Goal: Transaction & Acquisition: Obtain resource

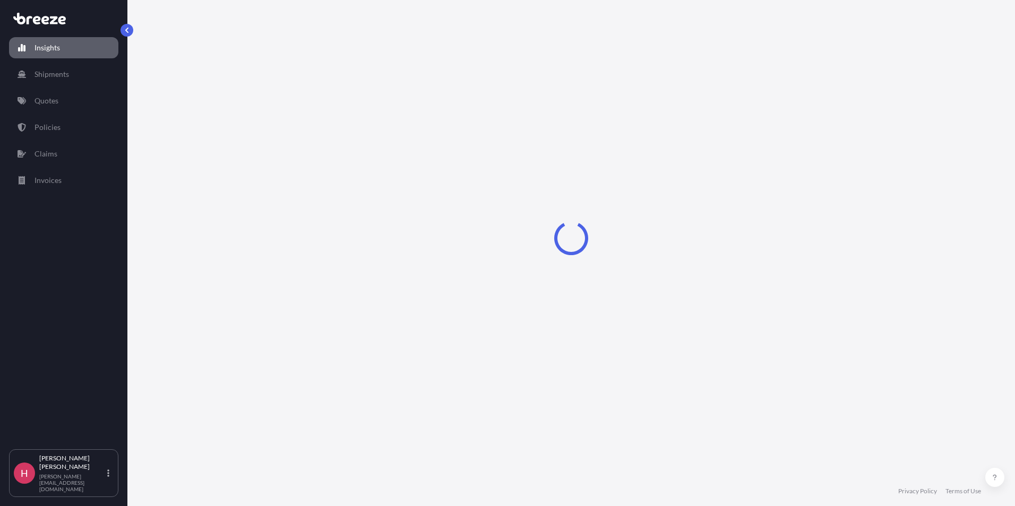
select select "2025"
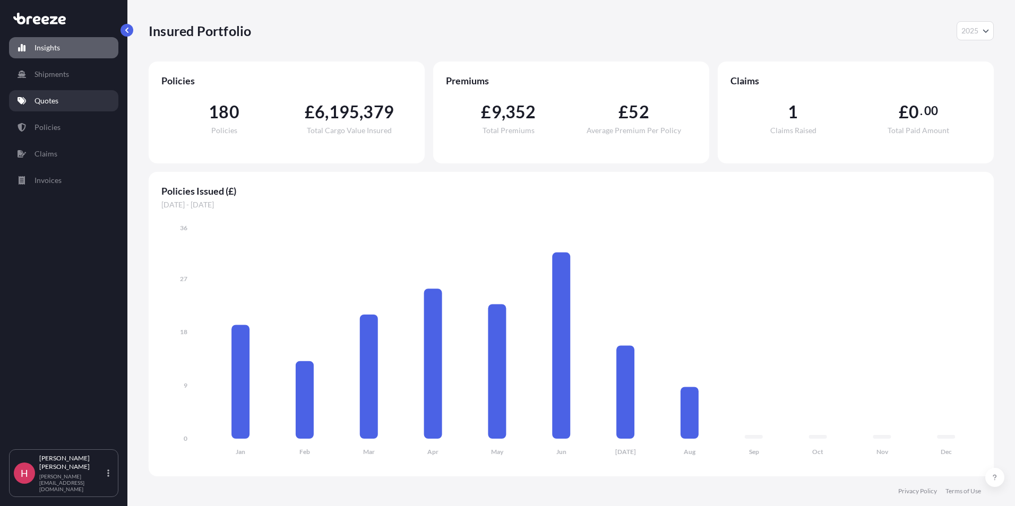
click at [74, 96] on link "Quotes" at bounding box center [63, 100] width 109 height 21
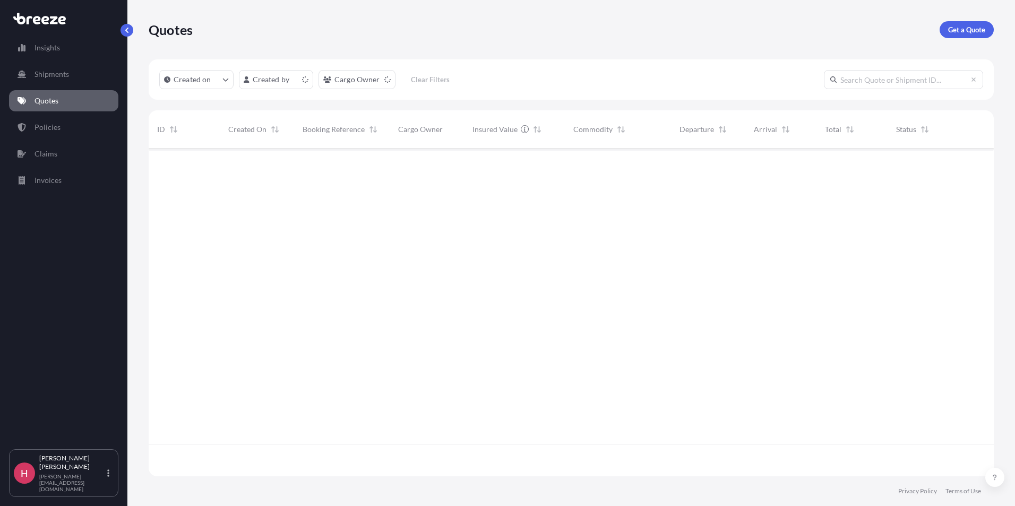
scroll to position [326, 837]
click at [970, 32] on p "Get a Quote" at bounding box center [966, 29] width 37 height 11
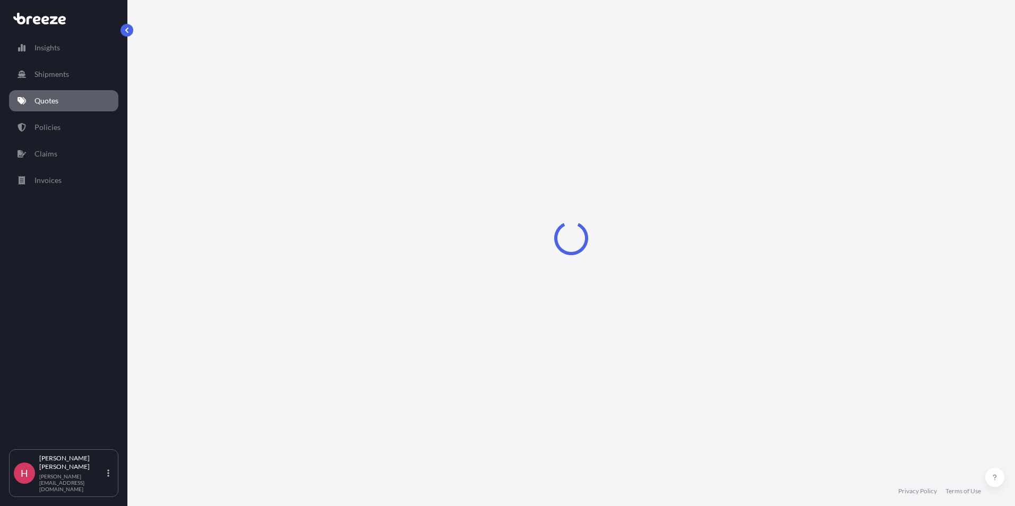
select select "Sea"
select select "1"
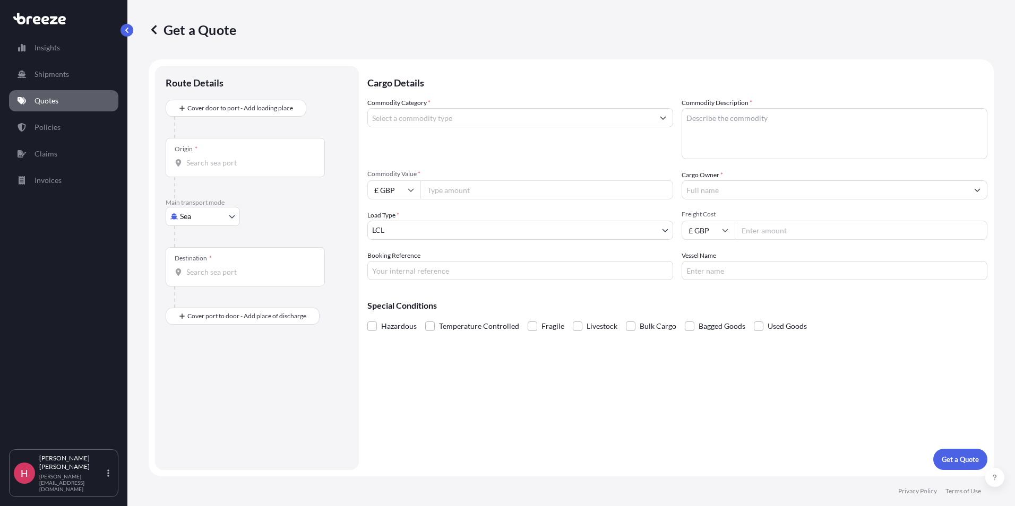
click at [211, 216] on body "Insights Shipments Quotes Policies Claims Invoices H Harvey Redman harvey@psapl…" at bounding box center [507, 253] width 1015 height 506
click at [202, 276] on div "Road" at bounding box center [203, 282] width 66 height 19
select select "Road"
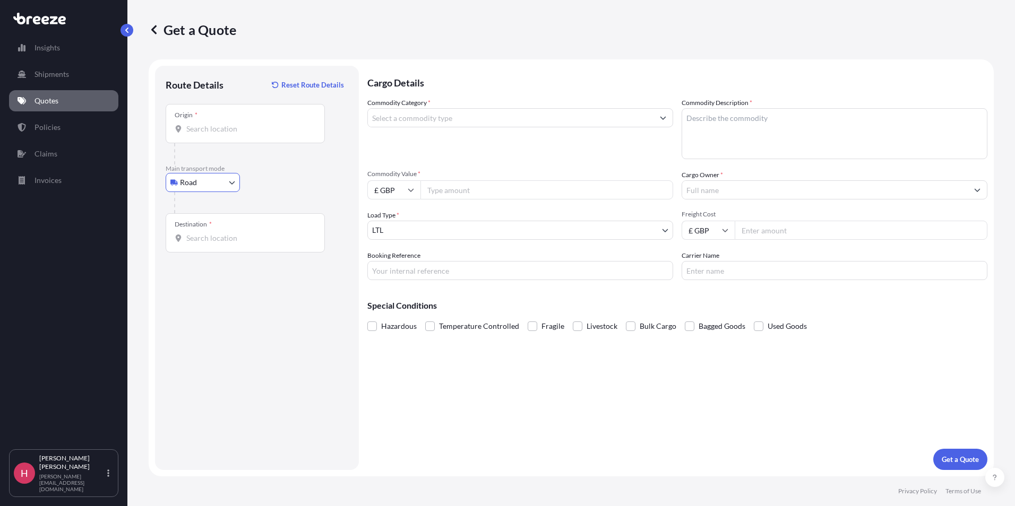
click at [203, 141] on div "Origin *" at bounding box center [245, 123] width 159 height 39
click at [203, 134] on input "Origin *" at bounding box center [248, 129] width 125 height 11
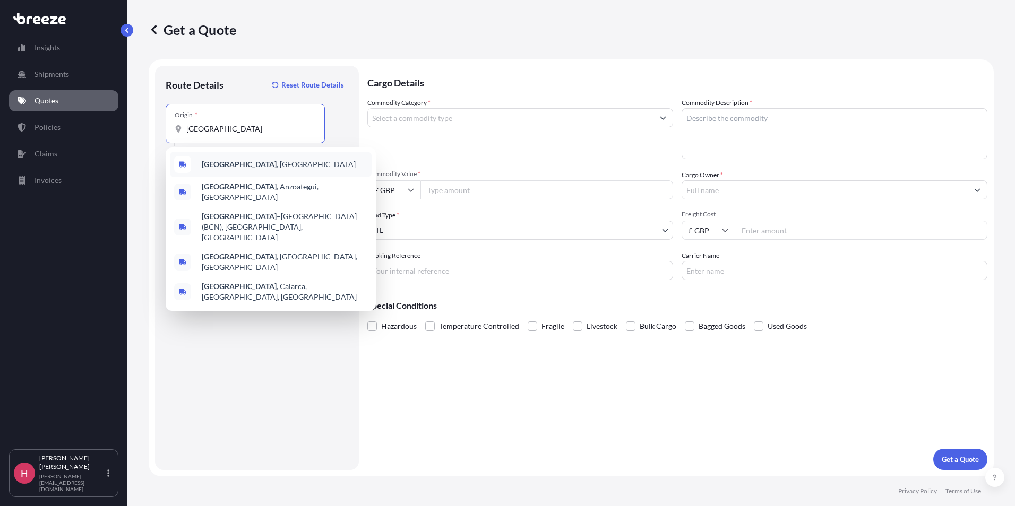
click at [217, 159] on div "Barcelona , Spain" at bounding box center [271, 164] width 202 height 25
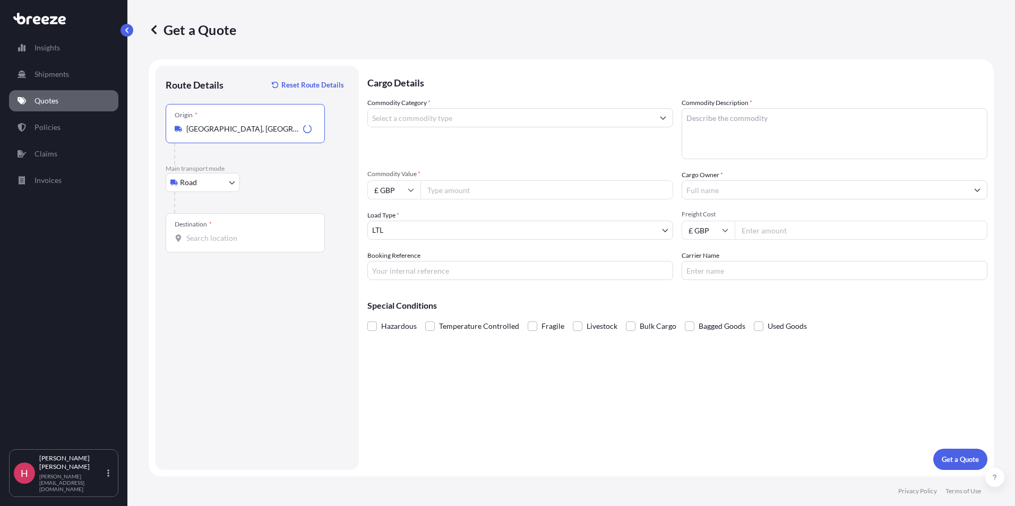
type input "[GEOGRAPHIC_DATA], [GEOGRAPHIC_DATA]"
click at [204, 229] on div "Destination *" at bounding box center [245, 232] width 159 height 39
click at [204, 233] on input "Destination *" at bounding box center [248, 238] width 125 height 11
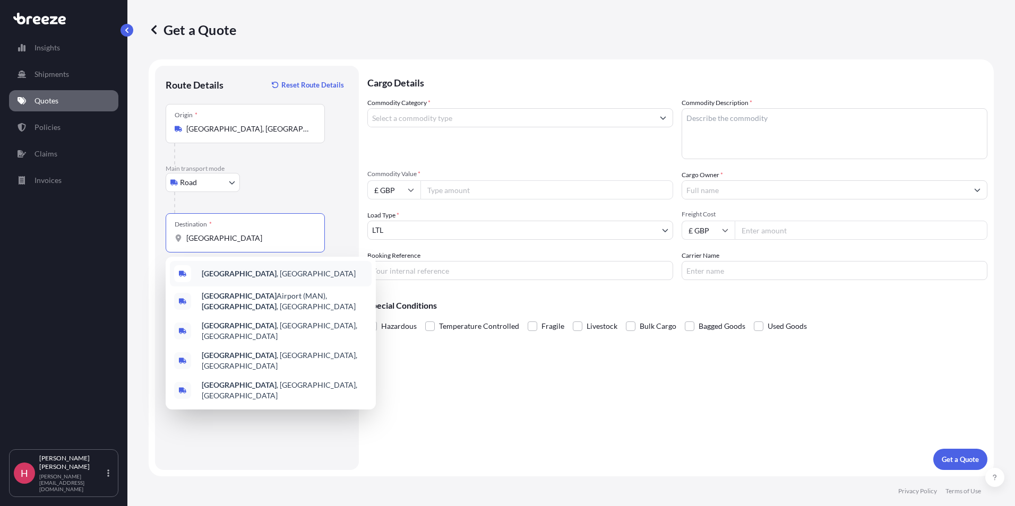
click at [238, 277] on b "[GEOGRAPHIC_DATA]" at bounding box center [239, 273] width 75 height 9
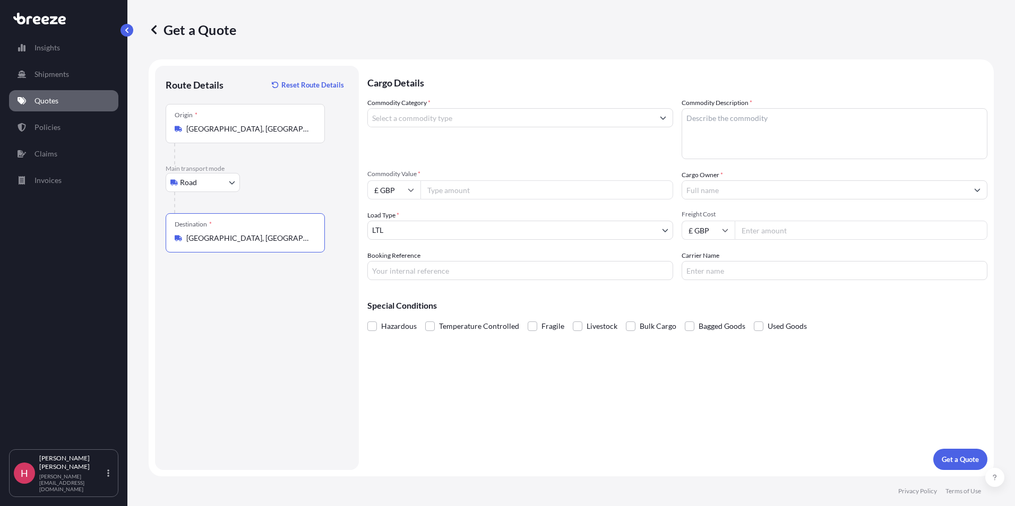
type input "[GEOGRAPHIC_DATA], [GEOGRAPHIC_DATA]"
click at [470, 190] on input "Commodity Value *" at bounding box center [546, 189] width 253 height 19
type input "11756.00"
click at [384, 197] on input "£ GBP" at bounding box center [393, 189] width 53 height 19
click at [392, 223] on div "€ EUR" at bounding box center [394, 219] width 45 height 20
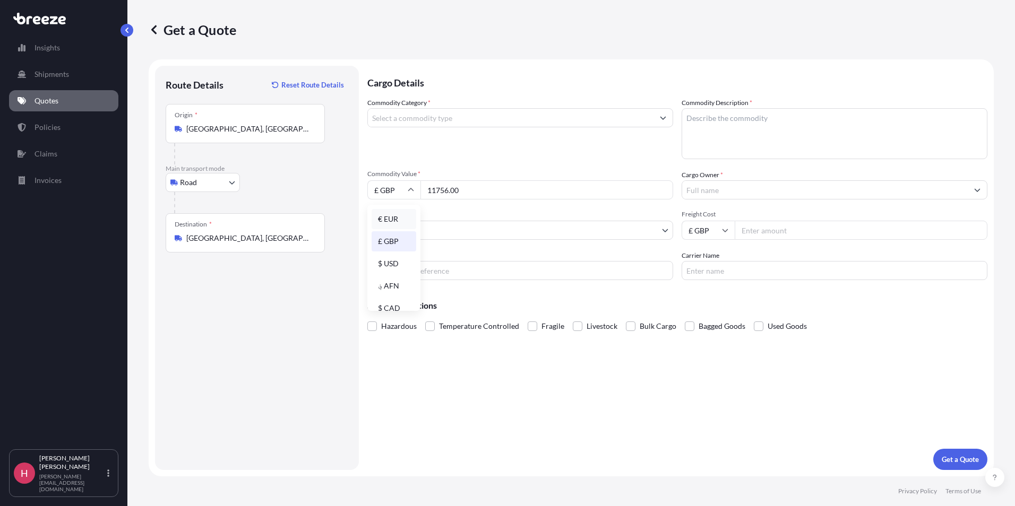
type input "€ EUR"
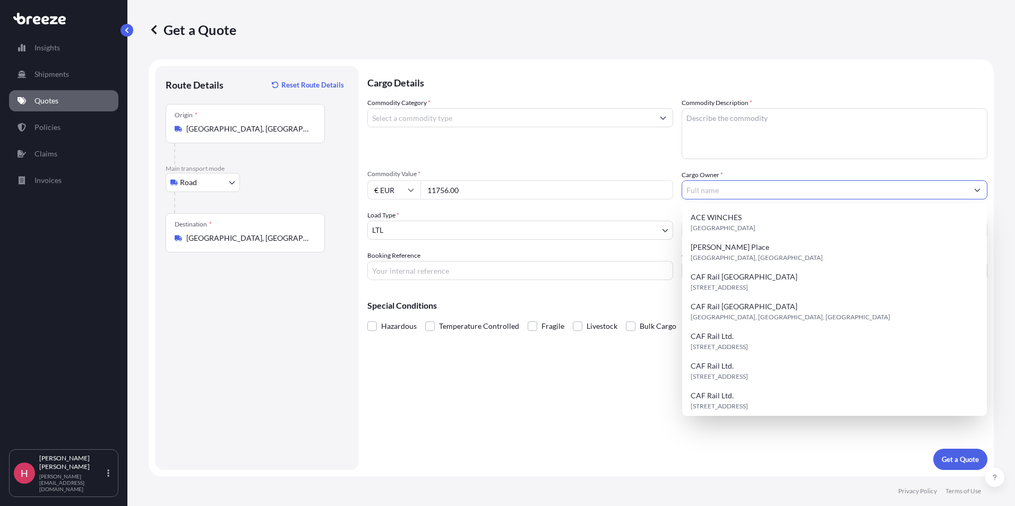
click at [736, 192] on input "Cargo Owner *" at bounding box center [825, 189] width 286 height 19
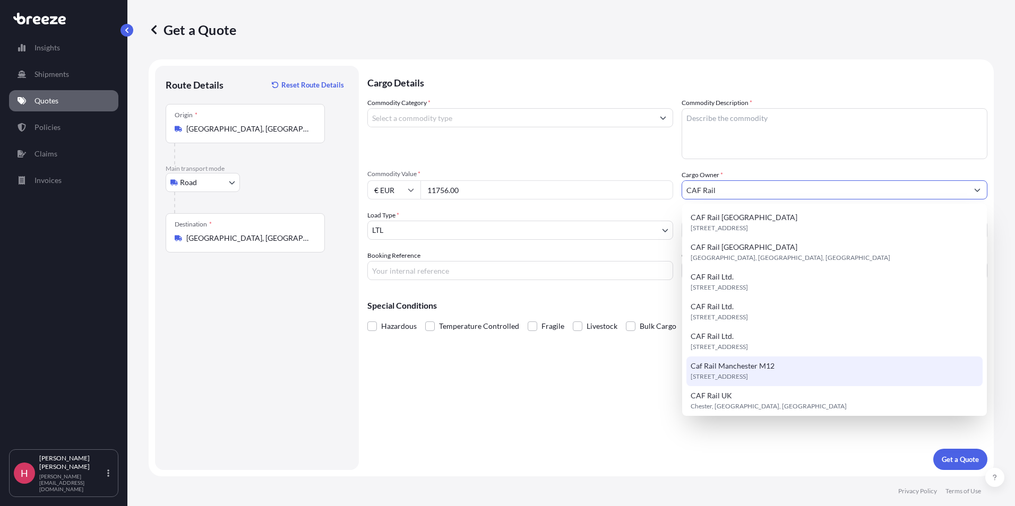
click at [796, 371] on div "Caf Rail Manchester M12 M12 4HR, M12 4HR, Manchester, United Kingdom" at bounding box center [834, 372] width 296 height 30
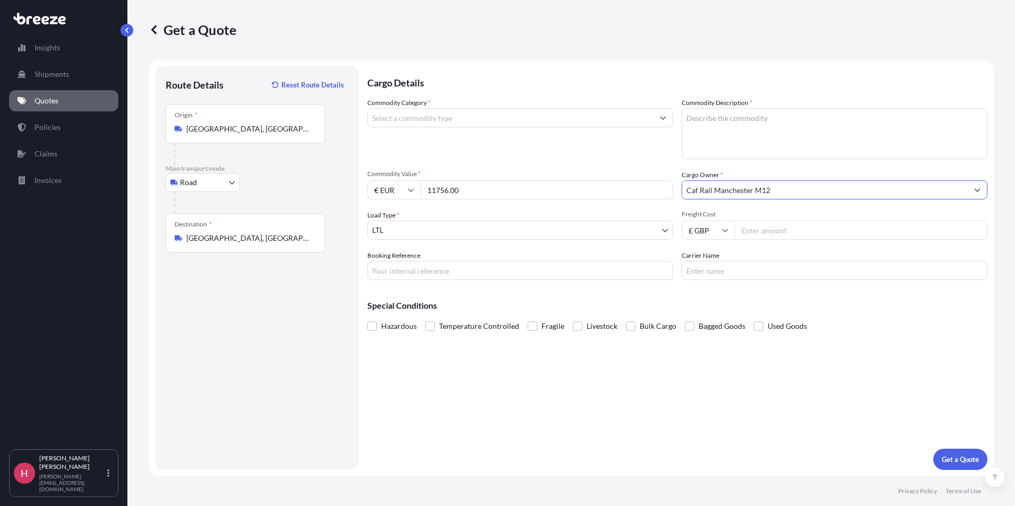
type input "Caf Rail Manchester M12"
click at [759, 233] on input "Freight Cost" at bounding box center [861, 230] width 253 height 19
type input "1576.14"
click at [408, 277] on input "Booking Reference" at bounding box center [520, 270] width 306 height 19
click at [429, 255] on div "Booking Reference" at bounding box center [520, 266] width 306 height 30
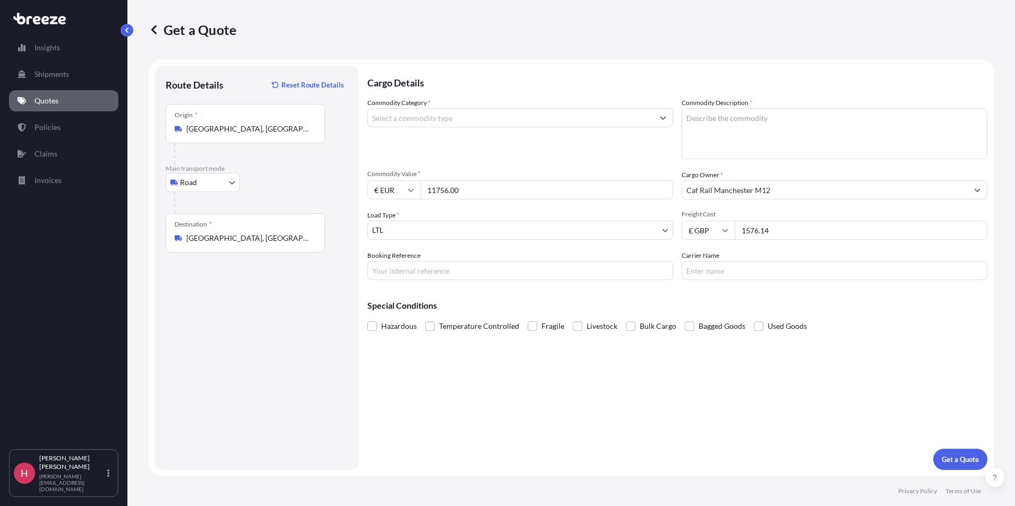
click at [419, 263] on input "Booking Reference" at bounding box center [520, 270] width 306 height 19
click at [416, 249] on div "Commodity Category * Commodity Description * Commodity Value * € EUR 11756.00 C…" at bounding box center [677, 189] width 620 height 183
click at [416, 265] on input "Booking Reference" at bounding box center [520, 270] width 306 height 19
click at [418, 254] on label "Booking Reference" at bounding box center [393, 256] width 53 height 11
click at [418, 261] on input "Booking Reference" at bounding box center [520, 270] width 306 height 19
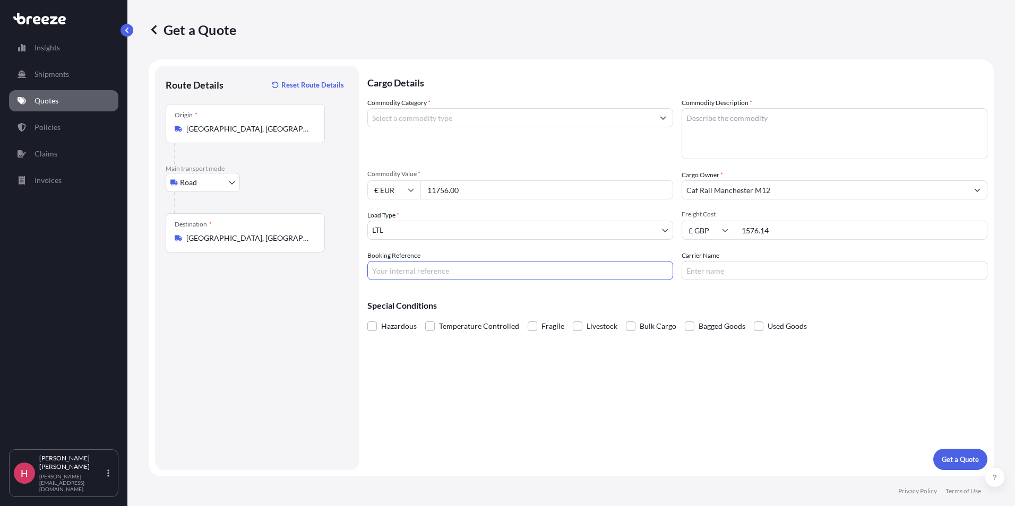
click at [421, 265] on input "Booking Reference" at bounding box center [520, 270] width 306 height 19
click at [424, 253] on div "Booking Reference" at bounding box center [520, 266] width 306 height 30
click at [424, 266] on input "Booking Reference" at bounding box center [520, 270] width 306 height 19
click at [425, 251] on div "Booking Reference" at bounding box center [520, 266] width 306 height 30
click at [427, 264] on input "Booking Reference" at bounding box center [520, 270] width 306 height 19
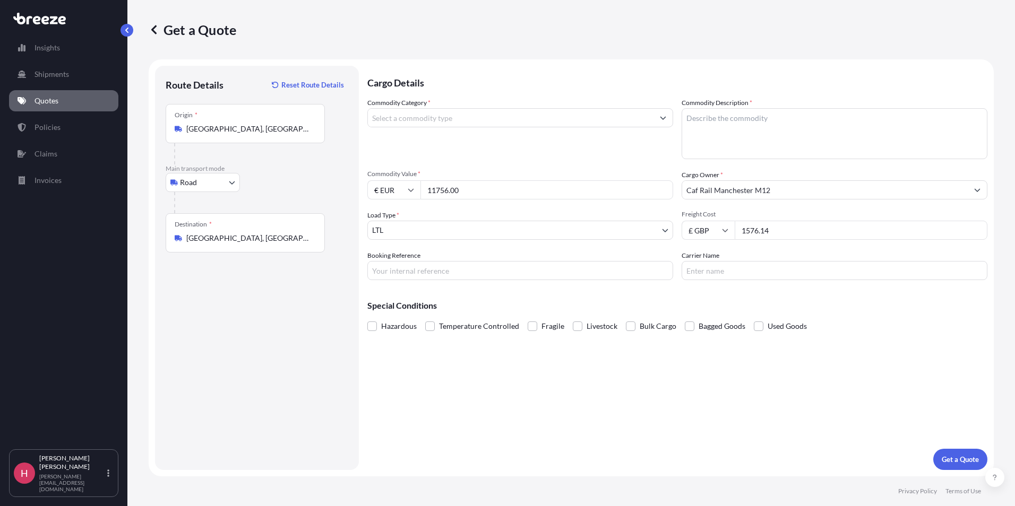
click at [427, 255] on div "Booking Reference" at bounding box center [520, 266] width 306 height 30
drag, startPoint x: 427, startPoint y: 265, endPoint x: 427, endPoint y: 255, distance: 10.6
click at [427, 265] on input "Booking Reference" at bounding box center [520, 270] width 306 height 19
click at [427, 254] on div "Booking Reference" at bounding box center [520, 266] width 306 height 30
drag, startPoint x: 428, startPoint y: 274, endPoint x: 428, endPoint y: 261, distance: 13.3
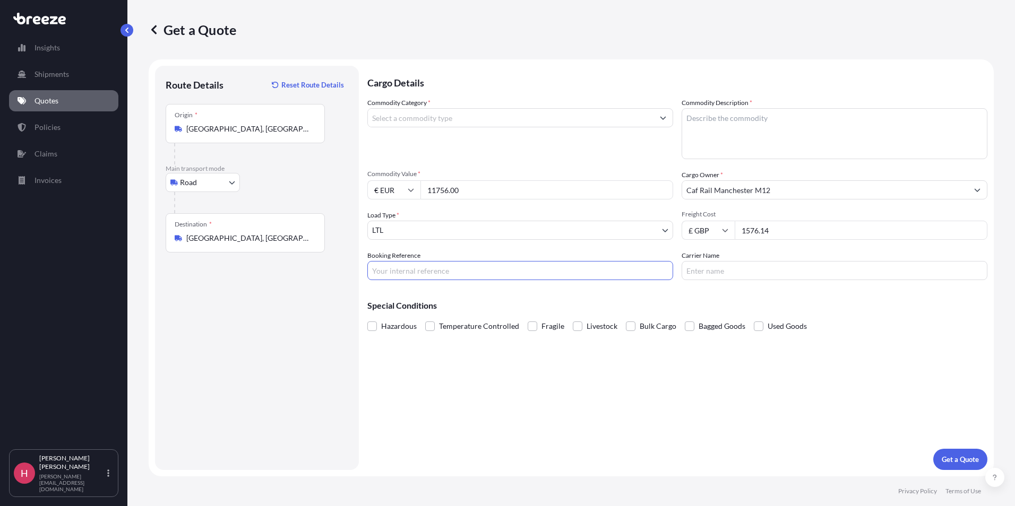
click at [428, 274] on input "Booking Reference" at bounding box center [520, 270] width 306 height 19
click at [430, 249] on div "Commodity Category * Commodity Description * Commodity Value * € EUR 11756.00 C…" at bounding box center [677, 189] width 620 height 183
drag, startPoint x: 432, startPoint y: 271, endPoint x: 431, endPoint y: 264, distance: 7.0
click at [432, 271] on input "Booking Reference" at bounding box center [520, 270] width 306 height 19
click at [429, 256] on div "Booking Reference" at bounding box center [520, 266] width 306 height 30
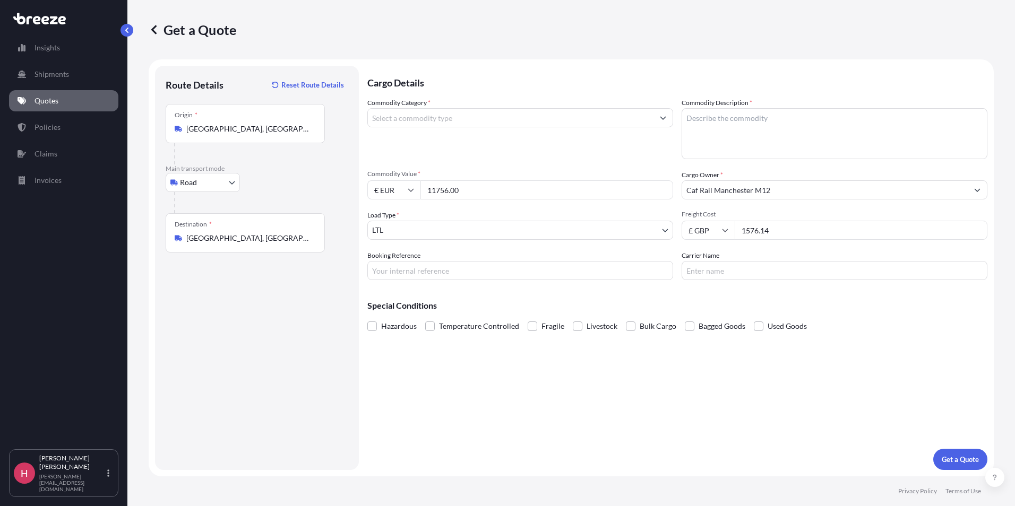
click at [429, 272] on input "Booking Reference" at bounding box center [520, 270] width 306 height 19
type input "HI85069"
click at [455, 255] on div "Booking Reference HI85069" at bounding box center [520, 266] width 306 height 30
click at [729, 268] on input "Carrier Name" at bounding box center [835, 270] width 306 height 19
type input "Mercury"
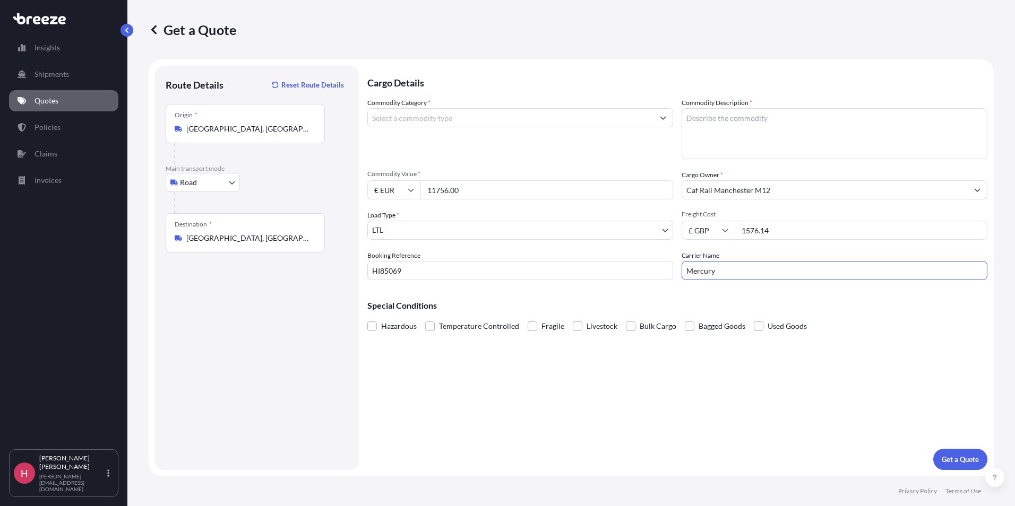
type input "Rolling Stock: Parts and Accessories"
click at [726, 285] on div "Cargo Details Commodity Category * Rolling Stock: Parts and Accessories Commodi…" at bounding box center [677, 268] width 620 height 405
click at [730, 118] on textarea "Commodity Description *" at bounding box center [835, 133] width 306 height 51
type textarea "Rail Parts"
click at [962, 461] on p "Get a Quote" at bounding box center [960, 459] width 37 height 11
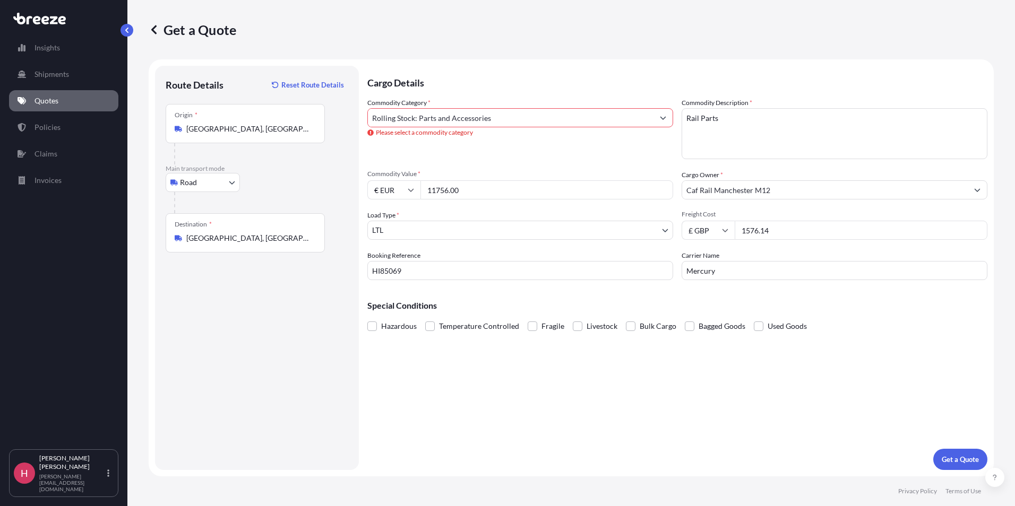
click at [548, 122] on input "Rolling Stock: Parts and Accessories" at bounding box center [511, 117] width 286 height 19
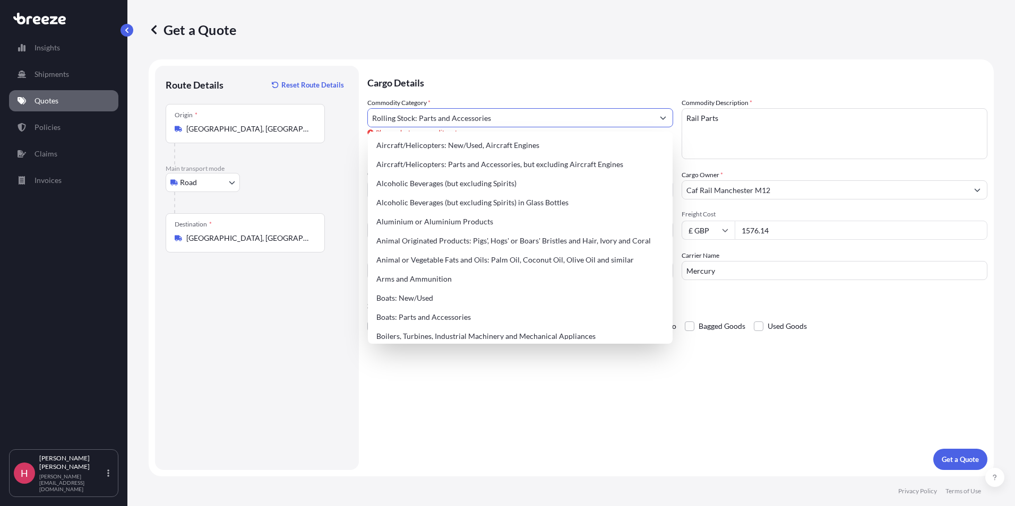
click at [547, 123] on input "Rolling Stock: Parts and Accessories" at bounding box center [511, 117] width 286 height 19
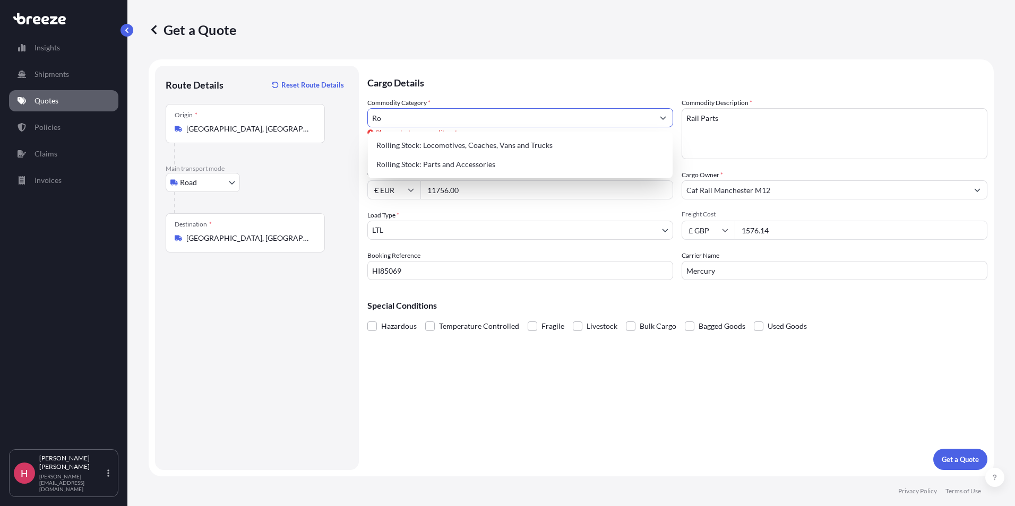
type input "R"
click at [455, 171] on div "Rolling Stock: Parts and Accessories" at bounding box center [520, 164] width 296 height 19
type input "Rolling Stock: Parts and Accessories"
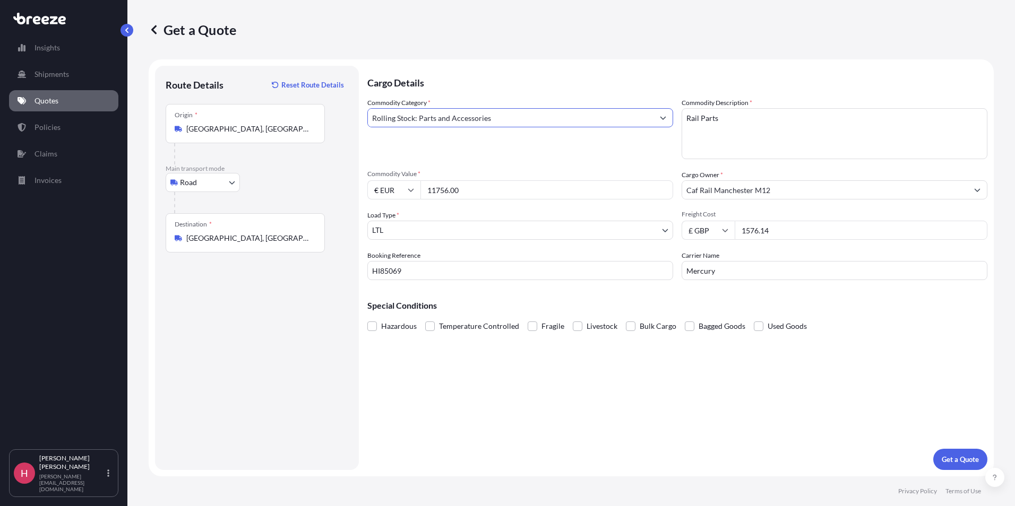
click at [743, 269] on input "Mercury" at bounding box center [835, 270] width 306 height 19
type input "Mercury"
click at [961, 454] on p "Get a Quote" at bounding box center [960, 459] width 37 height 11
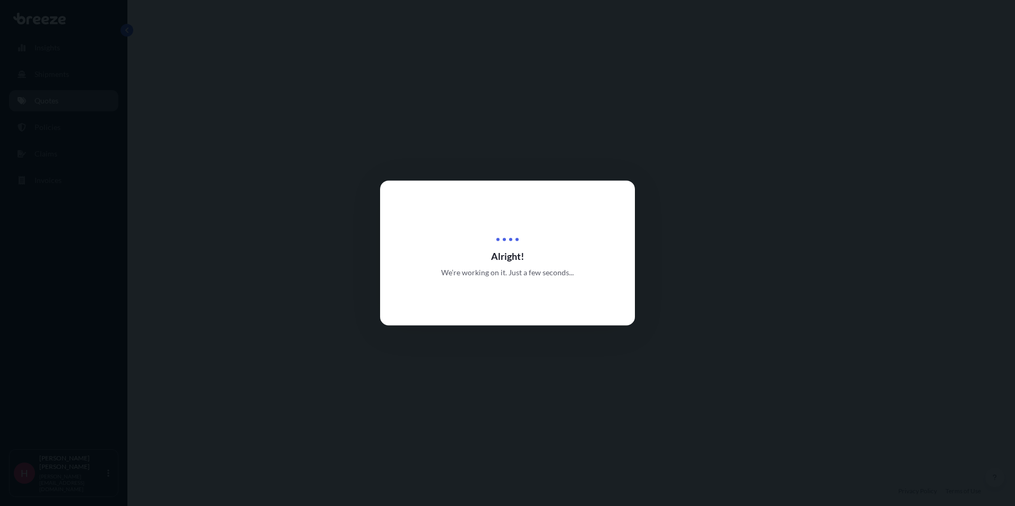
select select "Road"
select select "1"
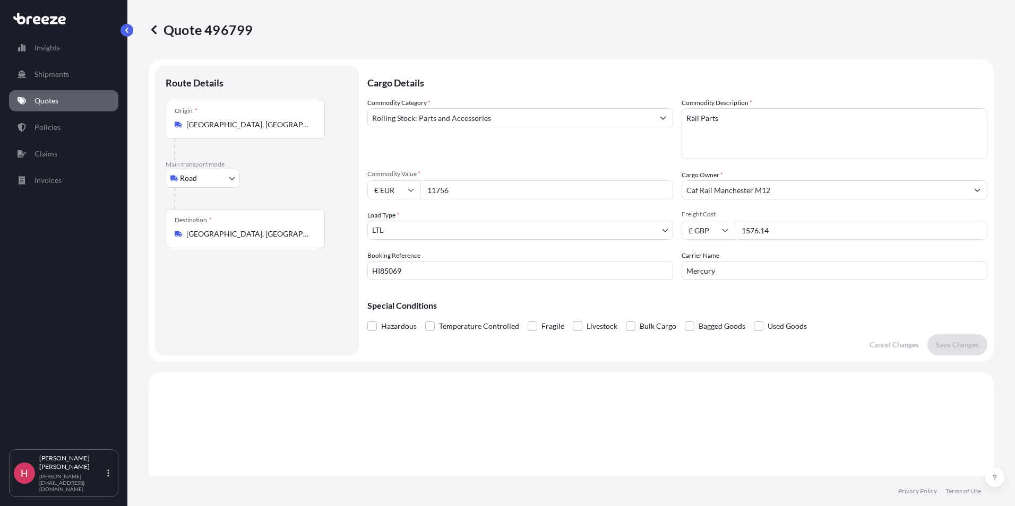
click at [437, 190] on input "11756" at bounding box center [546, 189] width 253 height 19
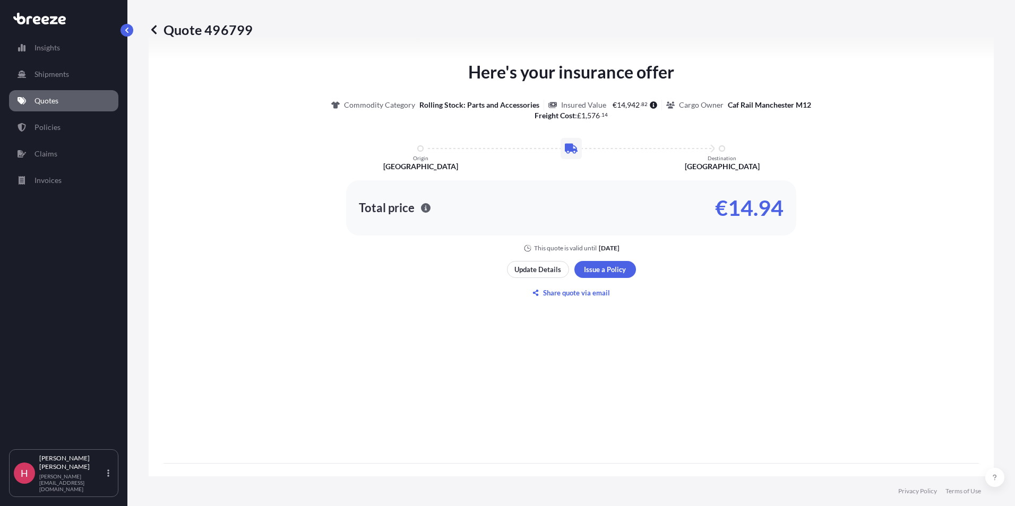
scroll to position [516, 0]
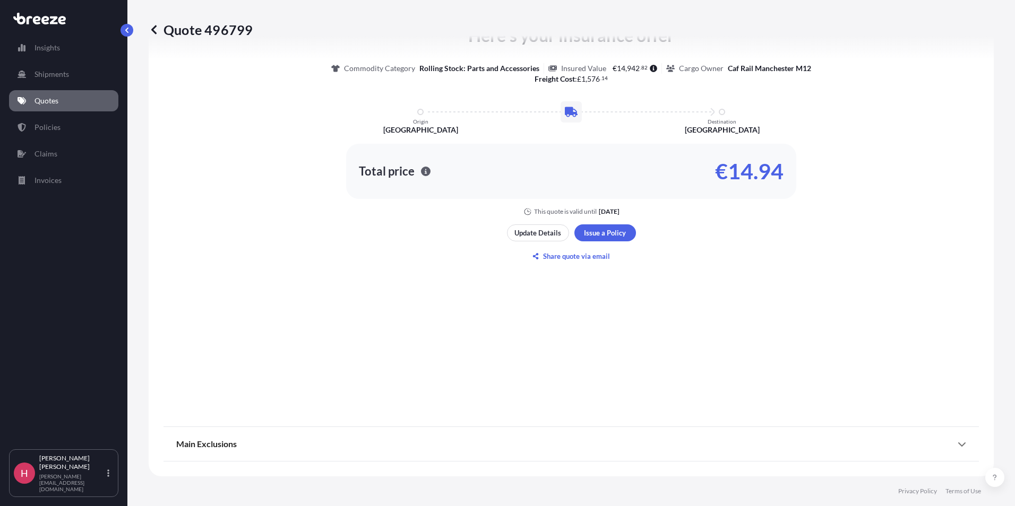
type input "11755"
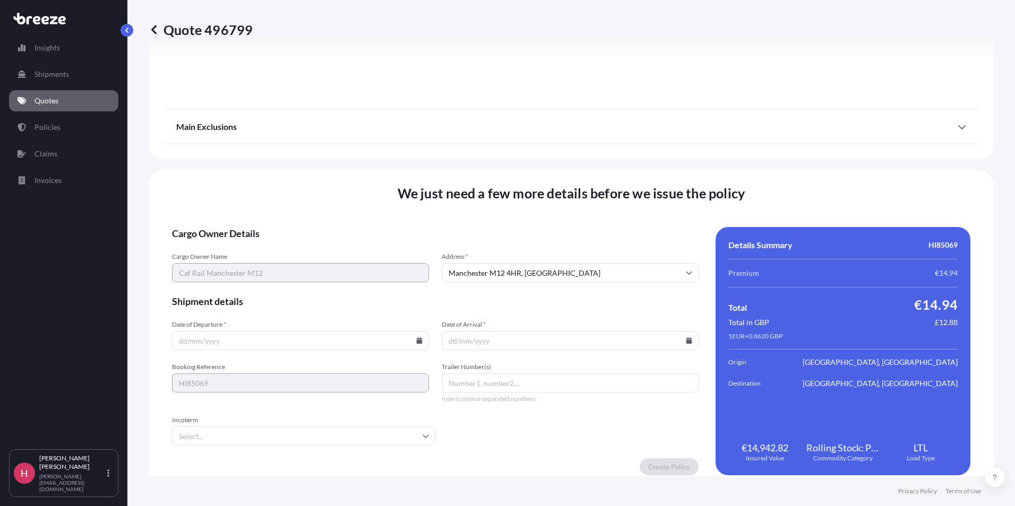
scroll to position [1178, 0]
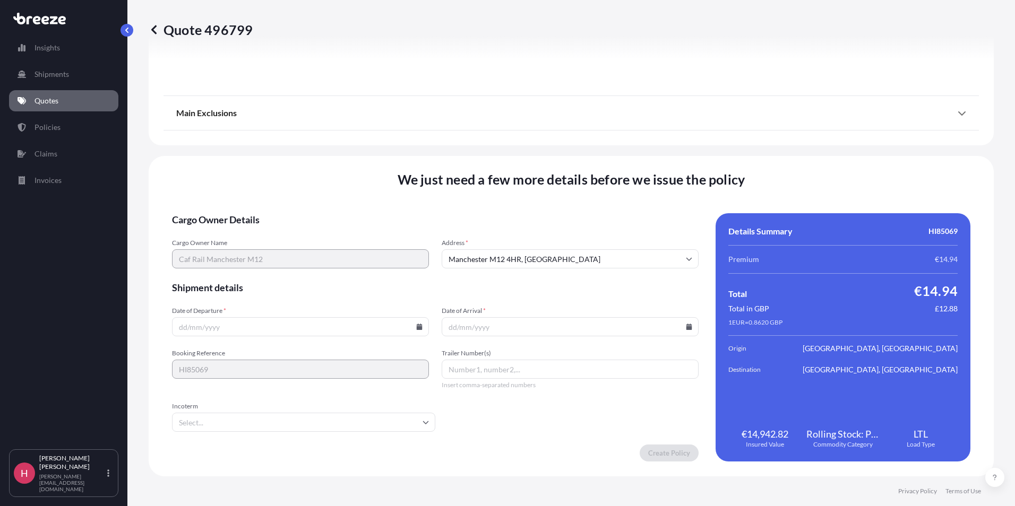
click at [178, 325] on input "Date of Departure *" at bounding box center [300, 326] width 257 height 19
type input "[DATE]"
click at [442, 328] on input "Date of Arrival *" at bounding box center [570, 326] width 257 height 19
type input "[DATE]"
click at [294, 426] on input "Incoterm" at bounding box center [303, 422] width 263 height 19
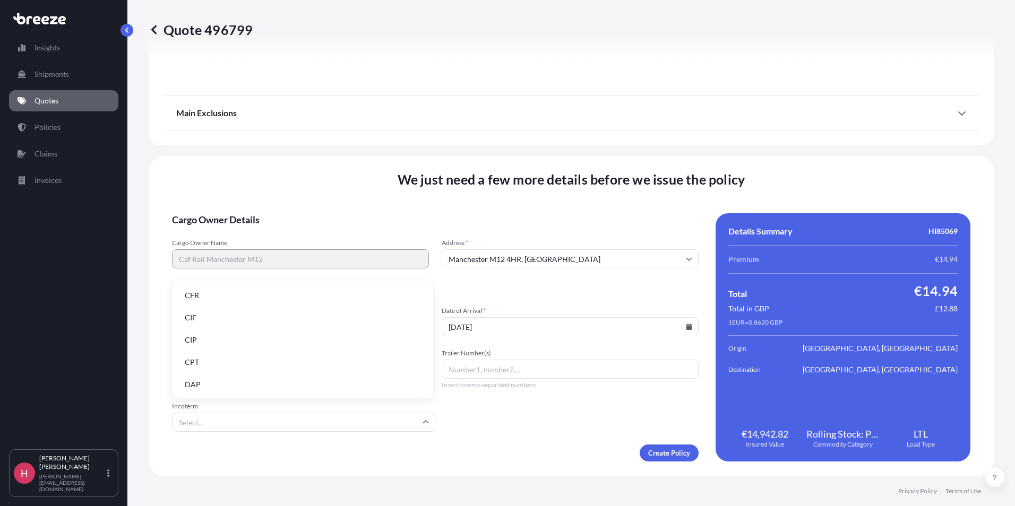
scroll to position [135, 0]
click at [213, 322] on li "EXW" at bounding box center [302, 317] width 252 height 20
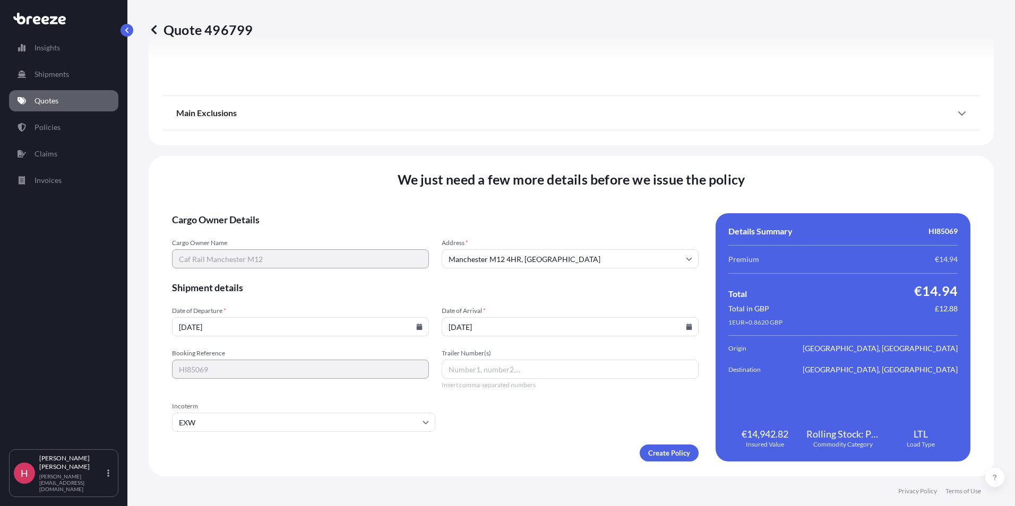
click at [280, 481] on footer "Privacy Policy Terms of Use" at bounding box center [571, 492] width 888 height 30
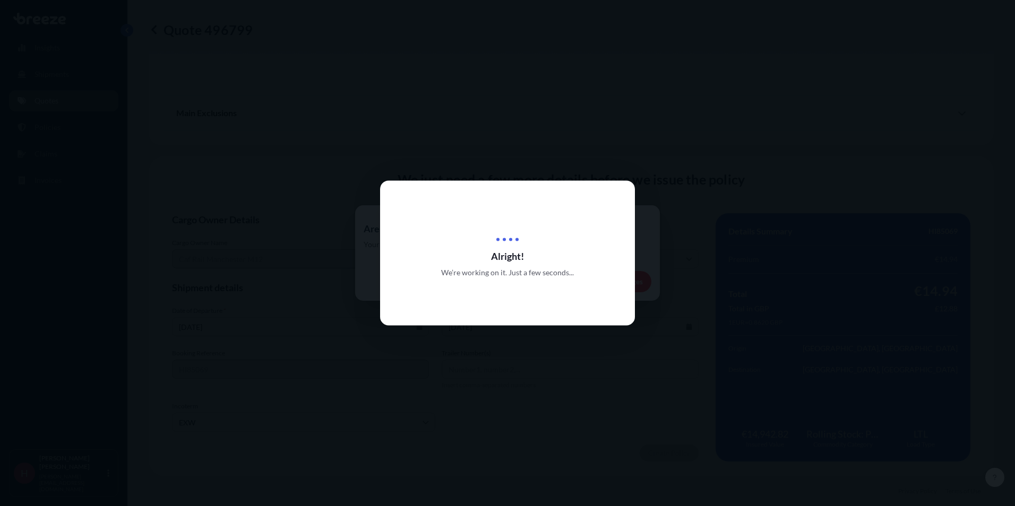
click at [517, 177] on div at bounding box center [507, 253] width 1015 height 506
click at [537, 374] on div at bounding box center [507, 253] width 1015 height 506
click at [515, 210] on div "Alright! We’re working on it. Just a few seconds..." at bounding box center [507, 253] width 255 height 145
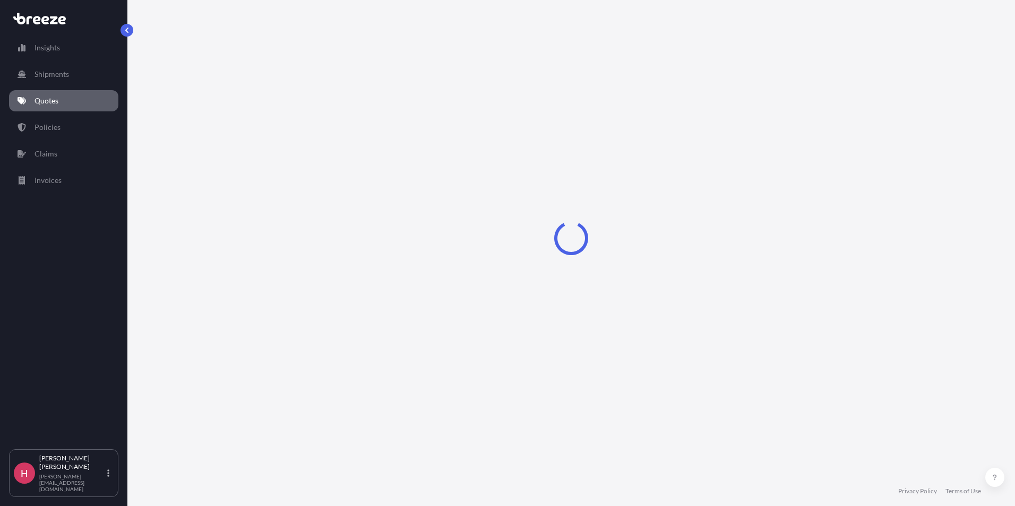
select select "Road"
select select "1"
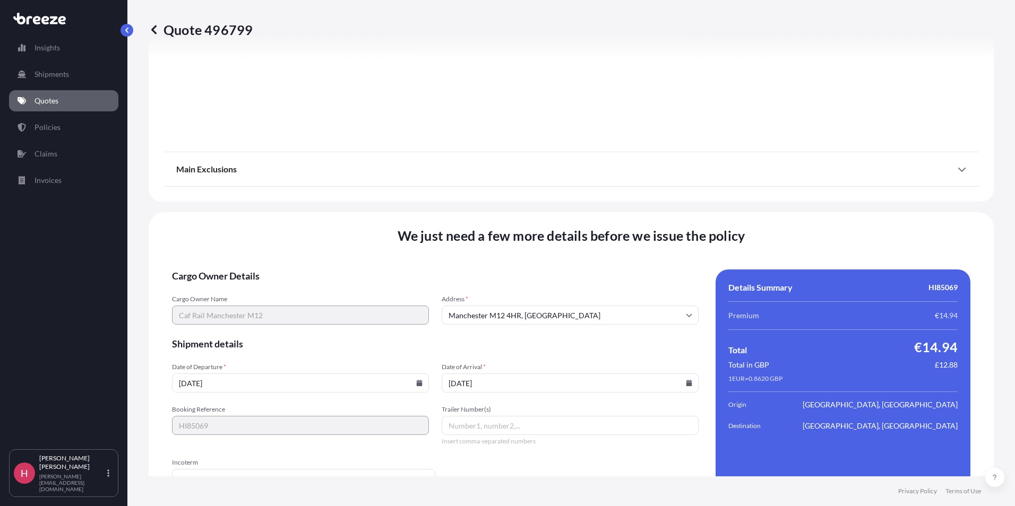
scroll to position [1178, 0]
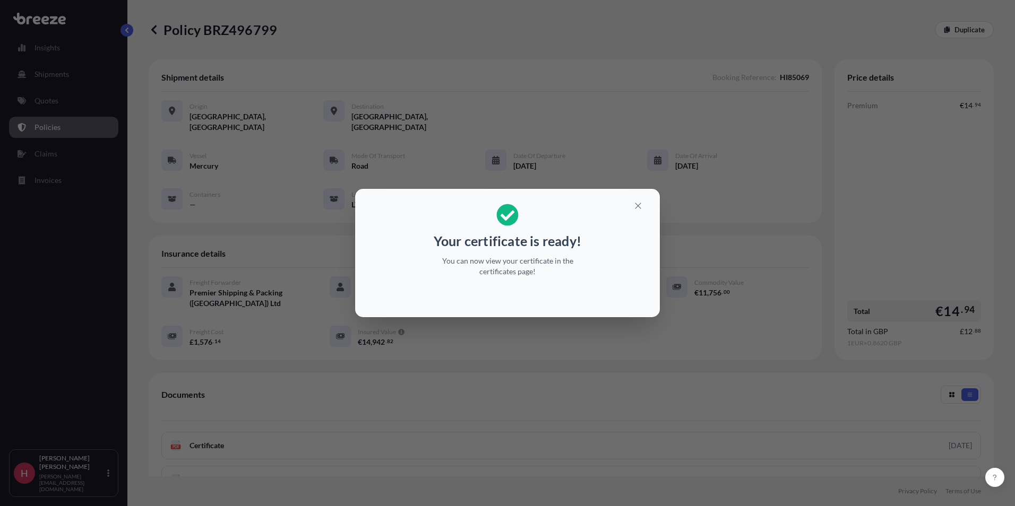
click at [639, 205] on icon "button" at bounding box center [638, 206] width 10 height 10
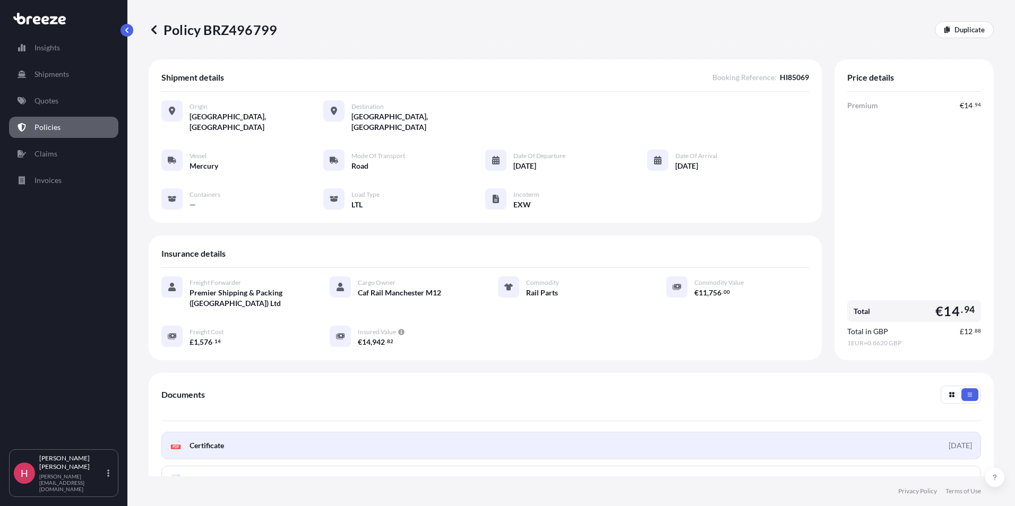
click at [372, 436] on link "PDF Certificate [DATE]" at bounding box center [571, 446] width 820 height 28
